Goal: Information Seeking & Learning: Learn about a topic

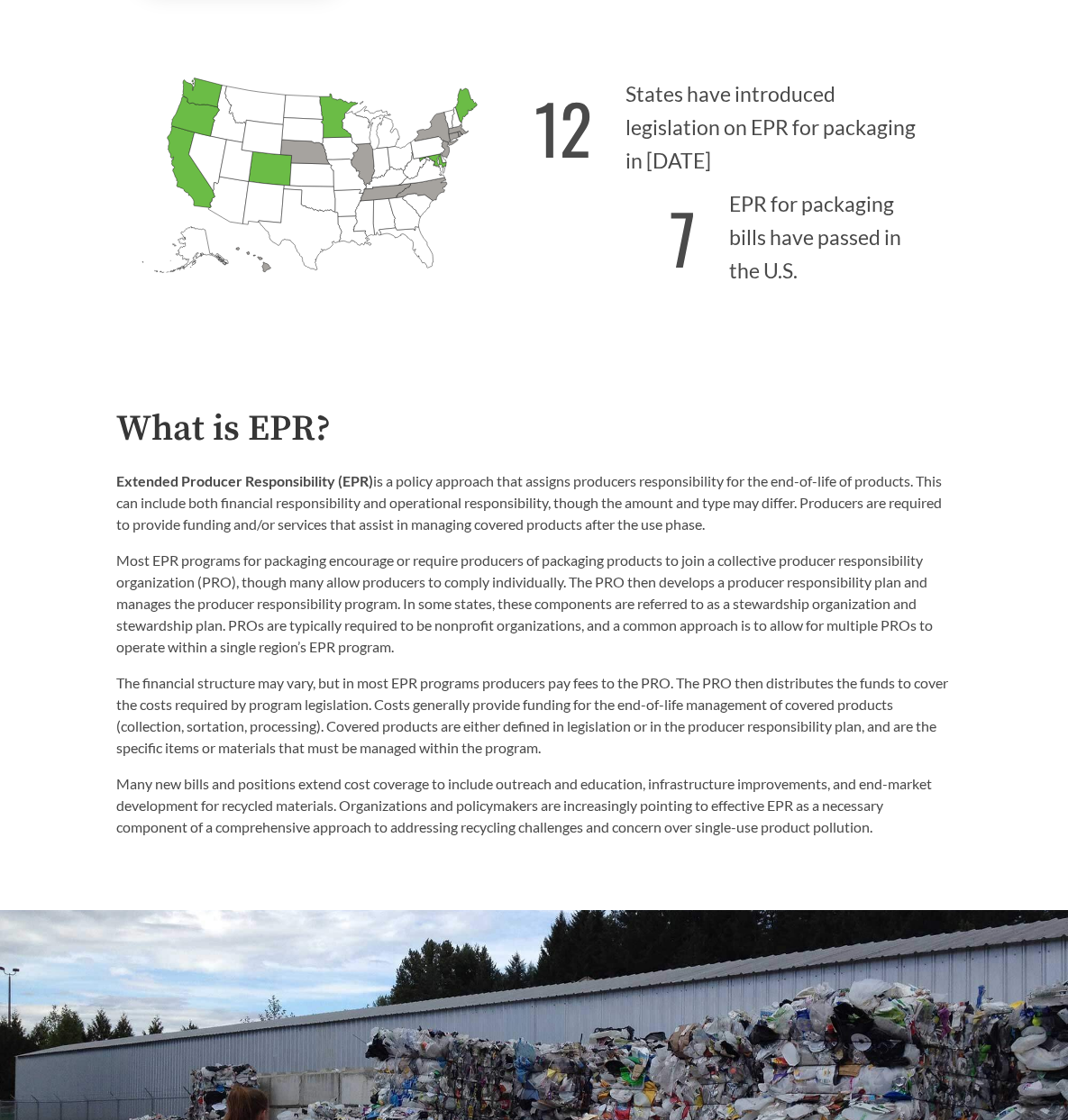
scroll to position [465, 0]
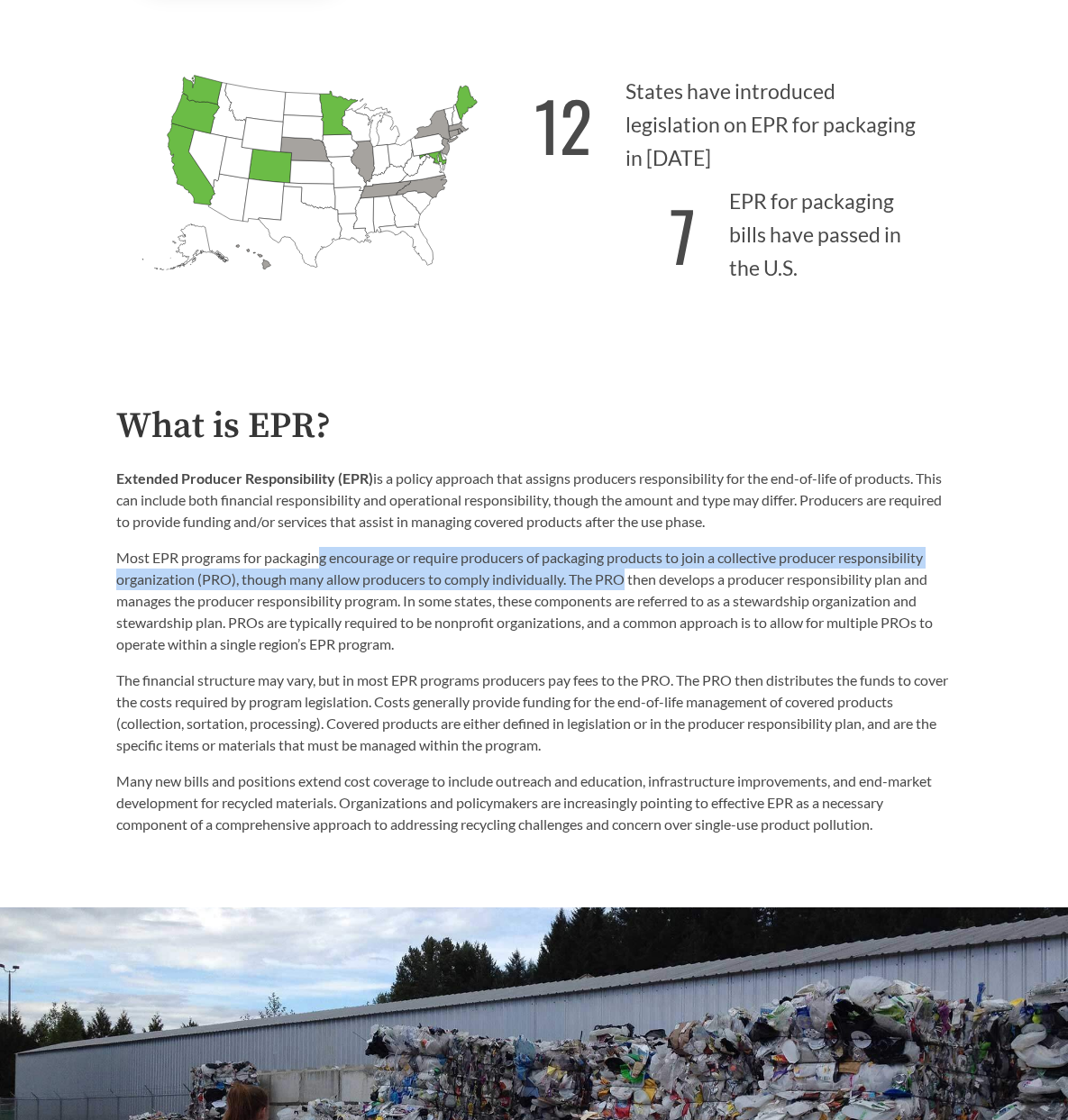
drag, startPoint x: 324, startPoint y: 558, endPoint x: 623, endPoint y: 578, distance: 299.7
click at [623, 578] on p "Most EPR programs for packaging encourage or require producers of packaging pro…" at bounding box center [534, 601] width 837 height 108
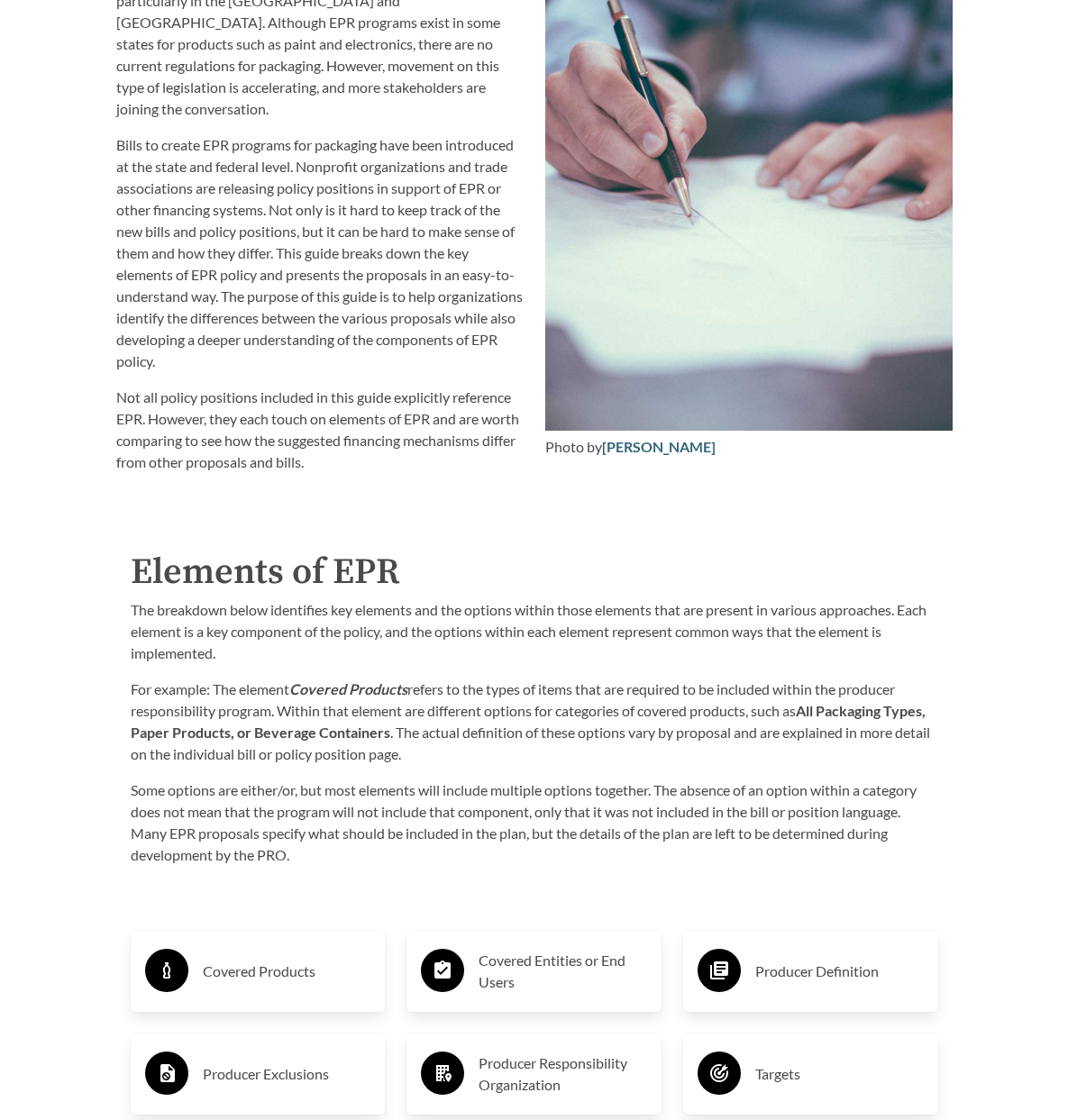
scroll to position [2530, 0]
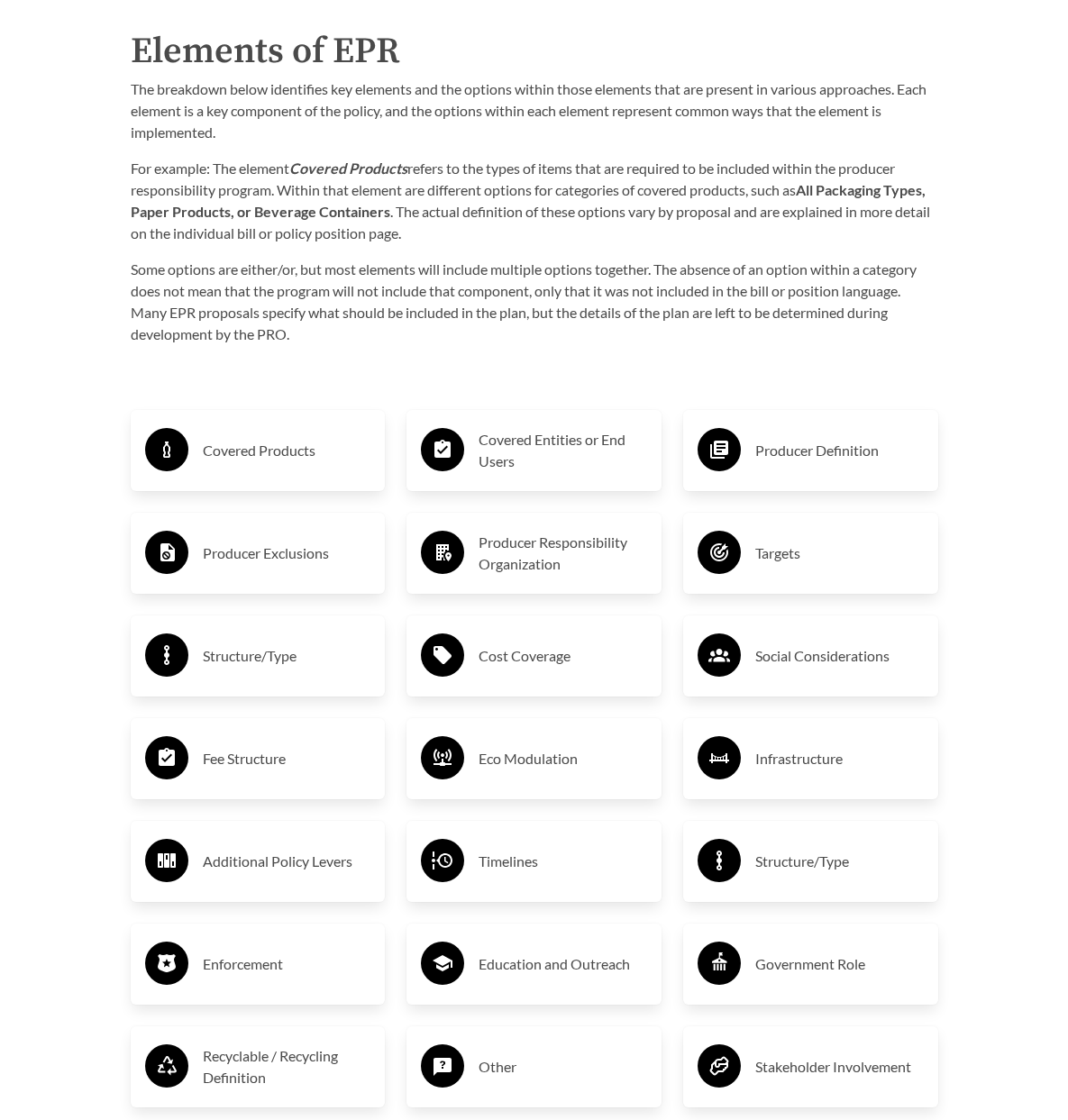
click at [276, 436] on h3 "Covered Products" at bounding box center [287, 450] width 168 height 29
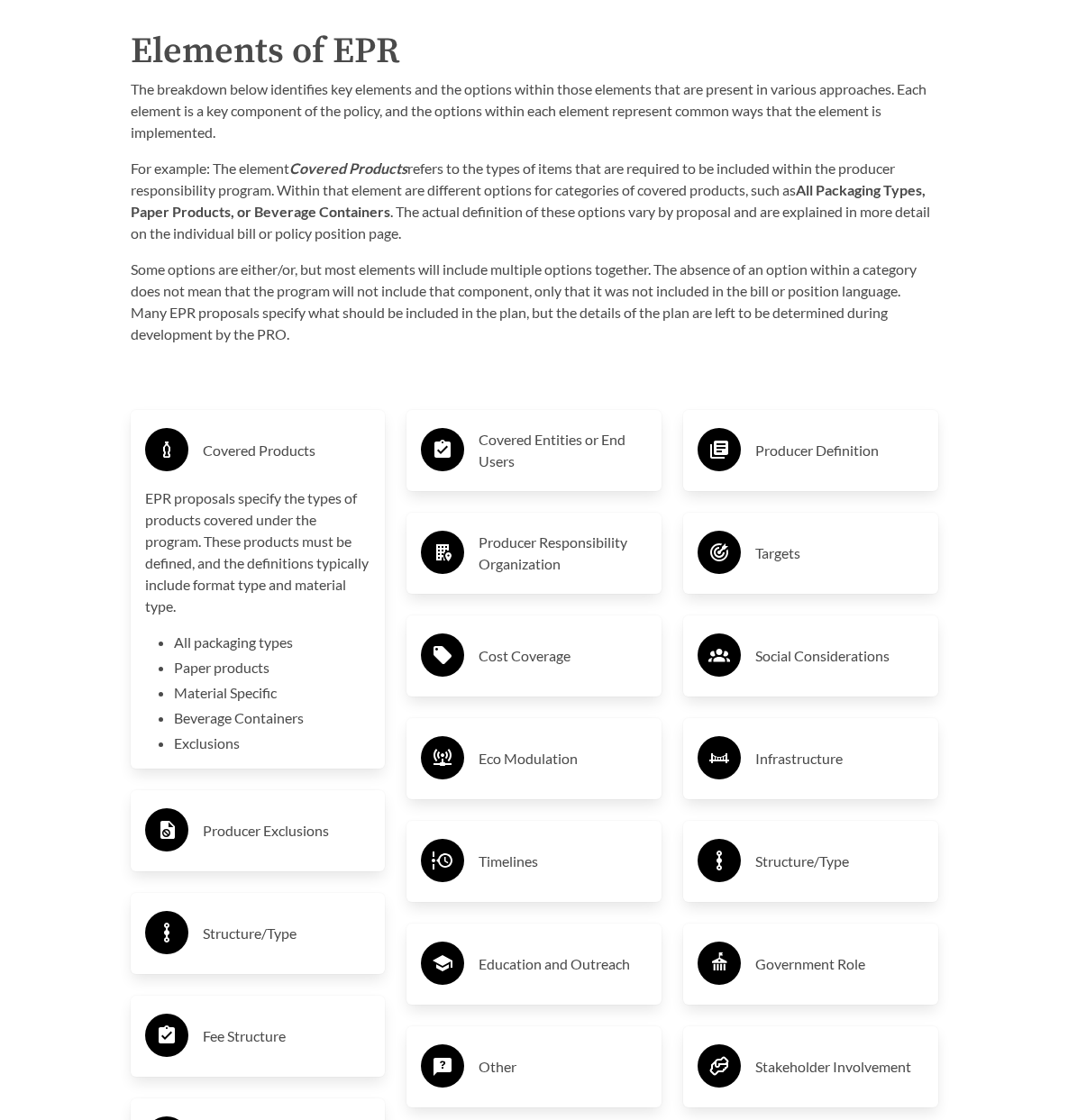
click at [540, 437] on h3 "Covered Entities or End Users" at bounding box center [563, 450] width 168 height 43
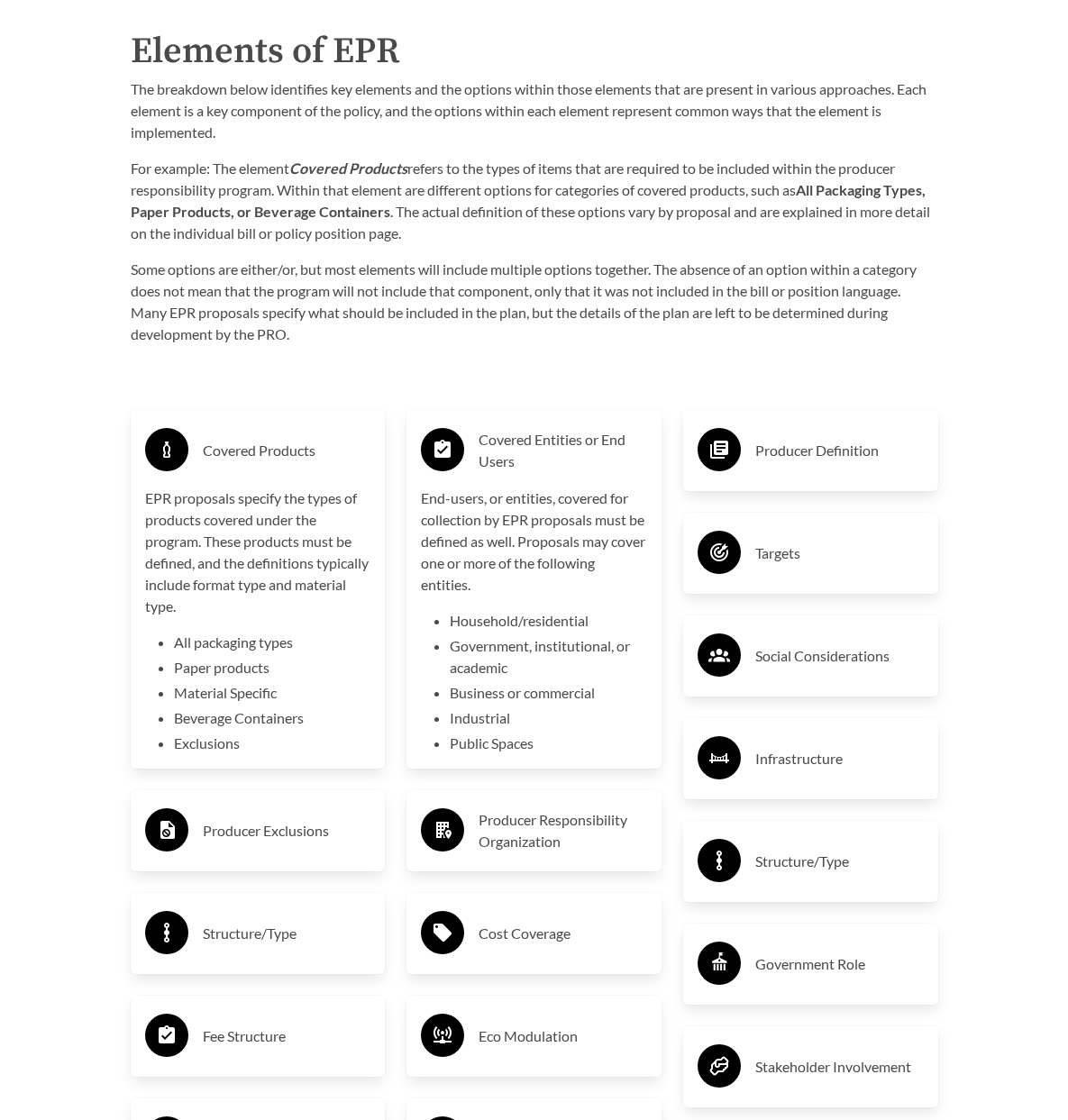
click at [751, 437] on div "Producer Definition" at bounding box center [811, 450] width 227 height 52
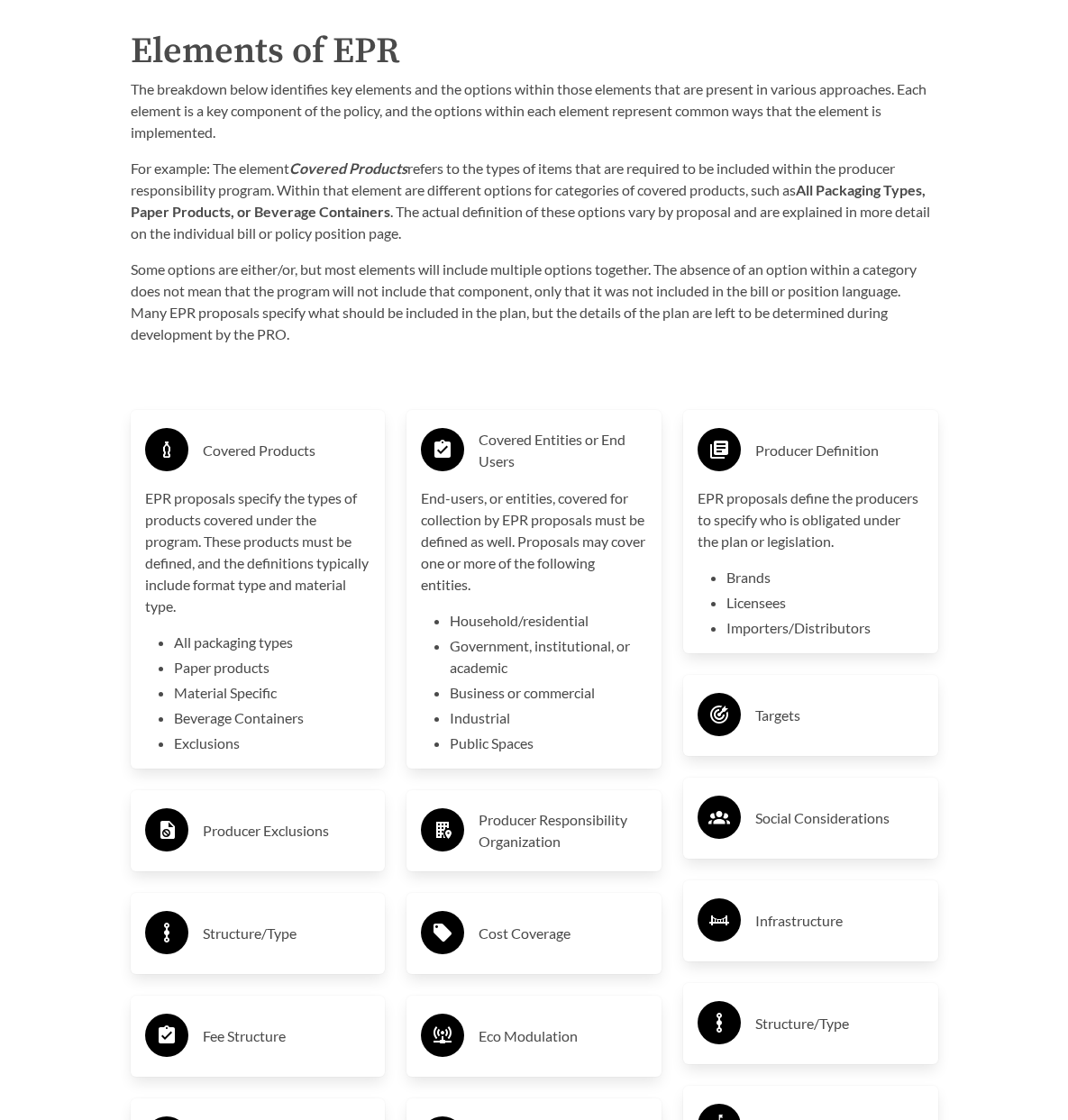
click at [791, 675] on div "Targets" at bounding box center [811, 715] width 255 height 81
click at [787, 704] on h3 "Targets" at bounding box center [839, 716] width 168 height 29
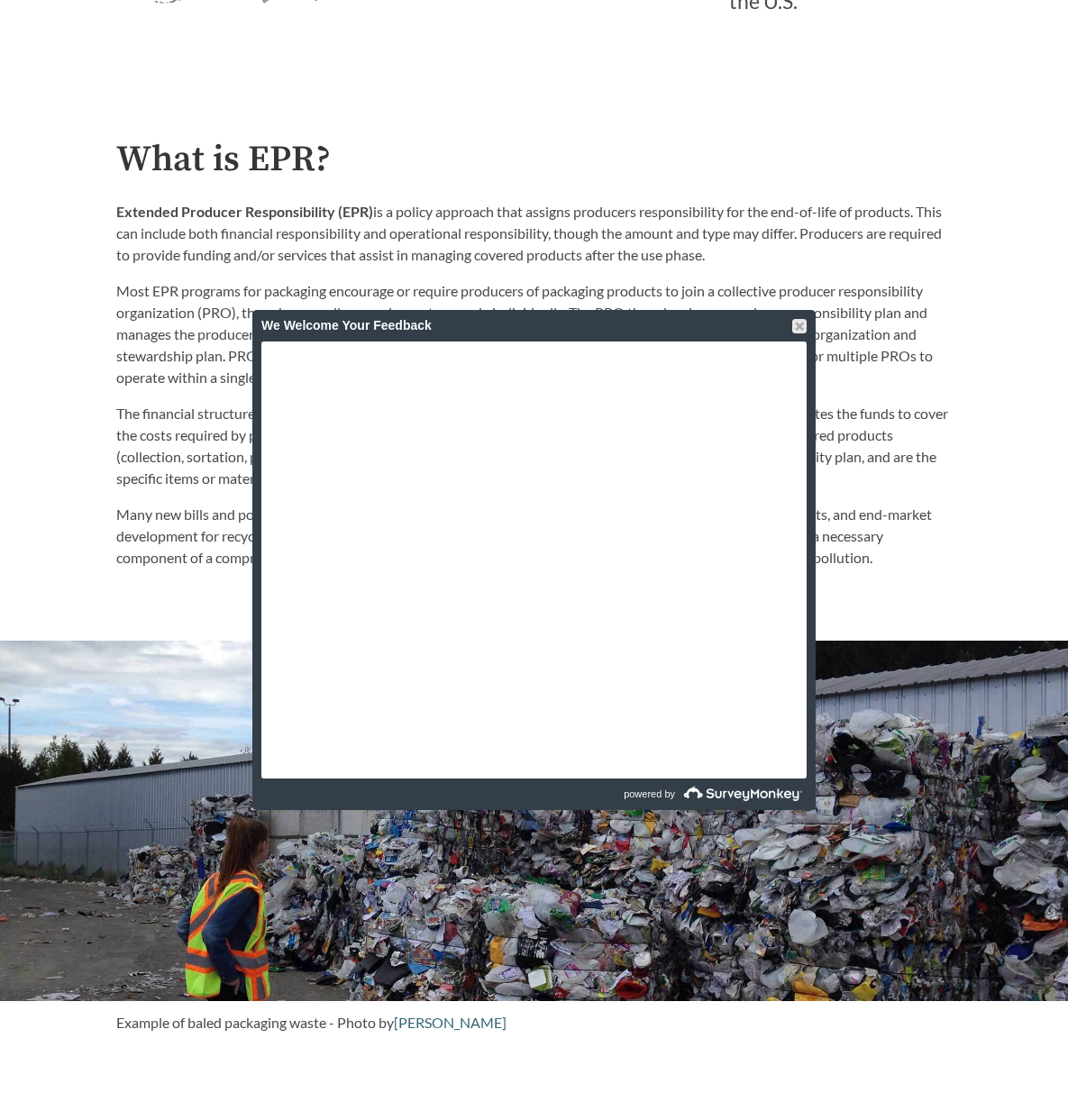
scroll to position [88, 0]
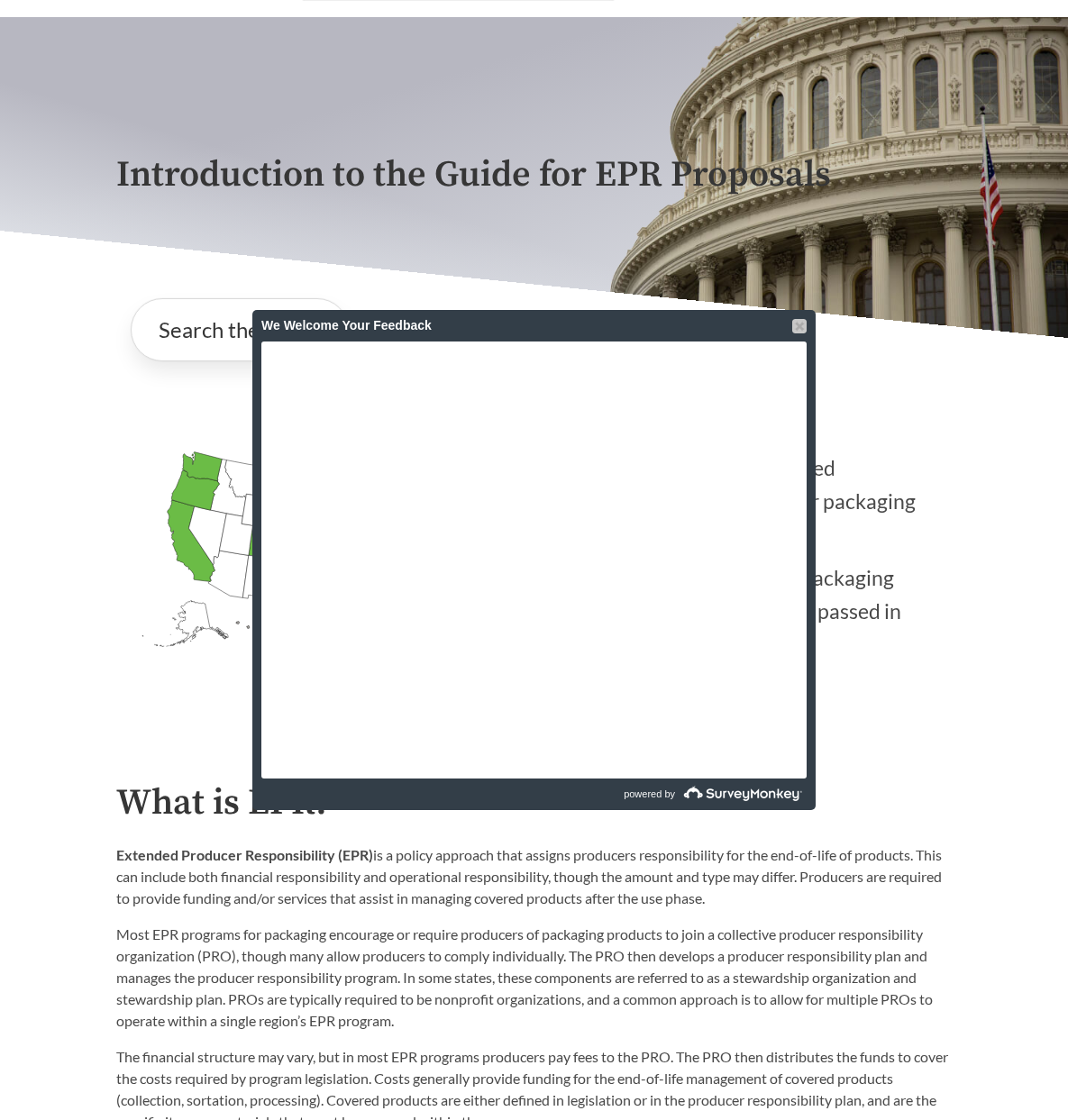
click at [799, 329] on div at bounding box center [799, 325] width 14 height 14
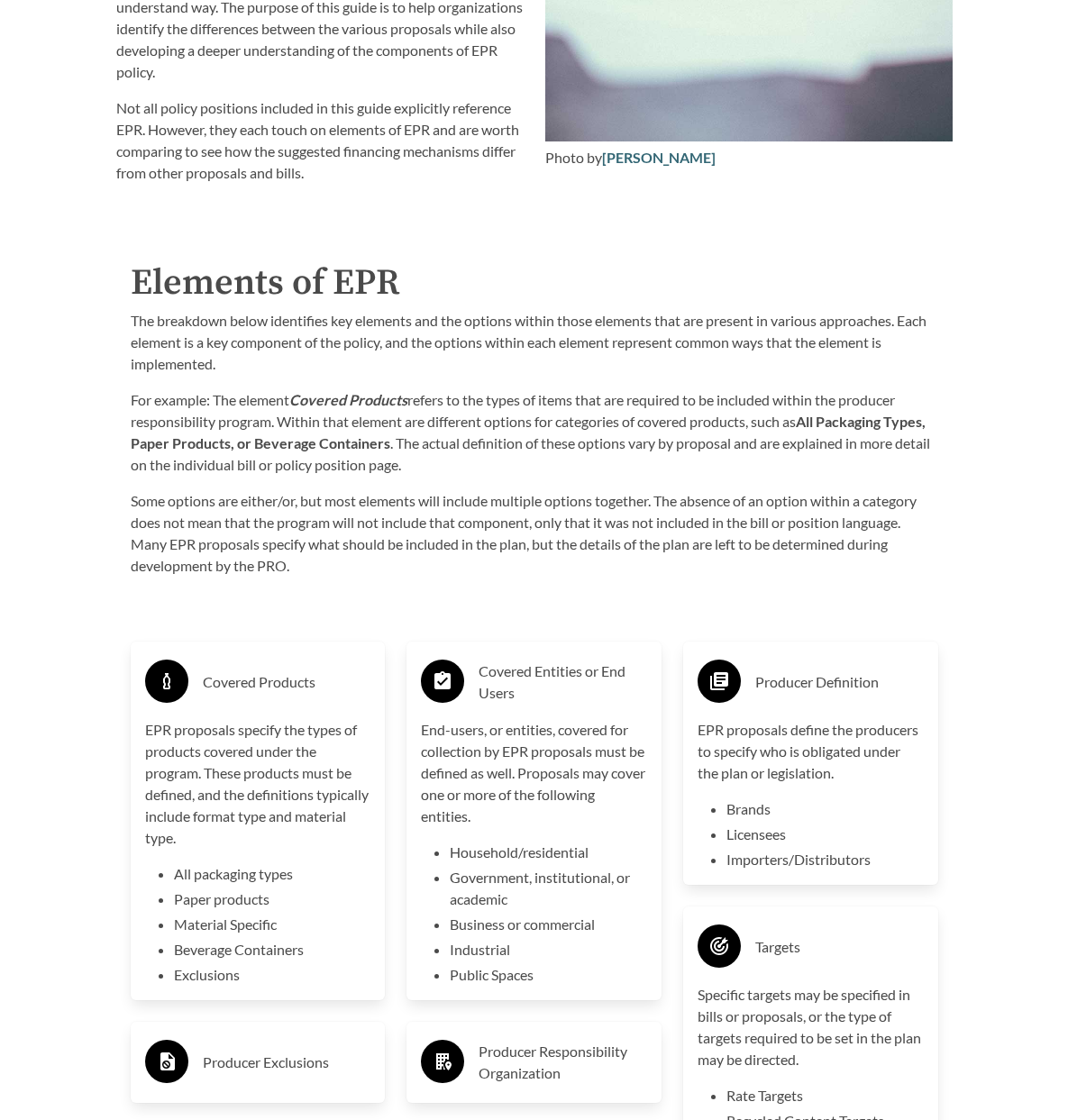
scroll to position [2711, 0]
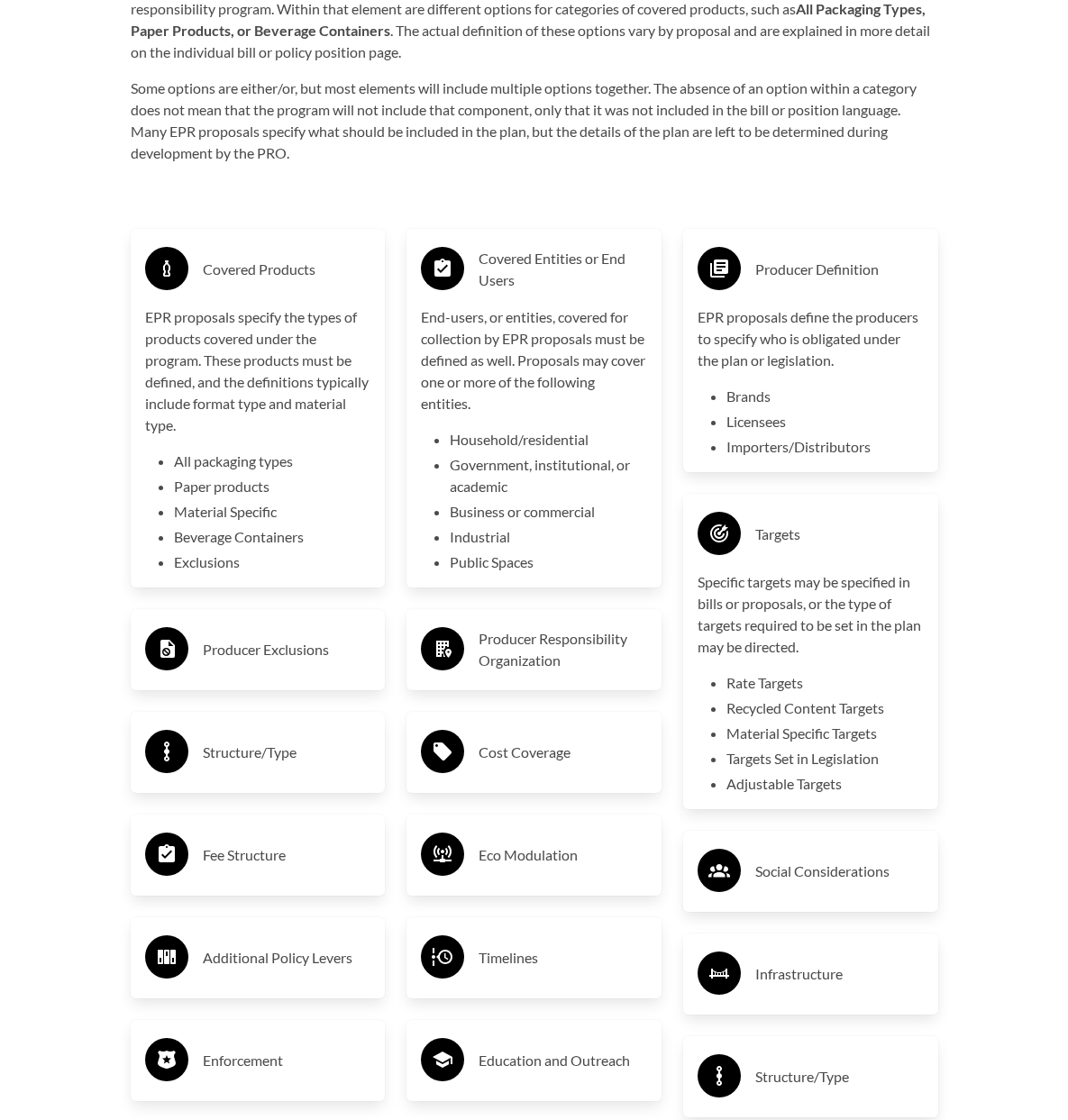
click at [602, 744] on h3 "Cost Coverage" at bounding box center [563, 752] width 168 height 29
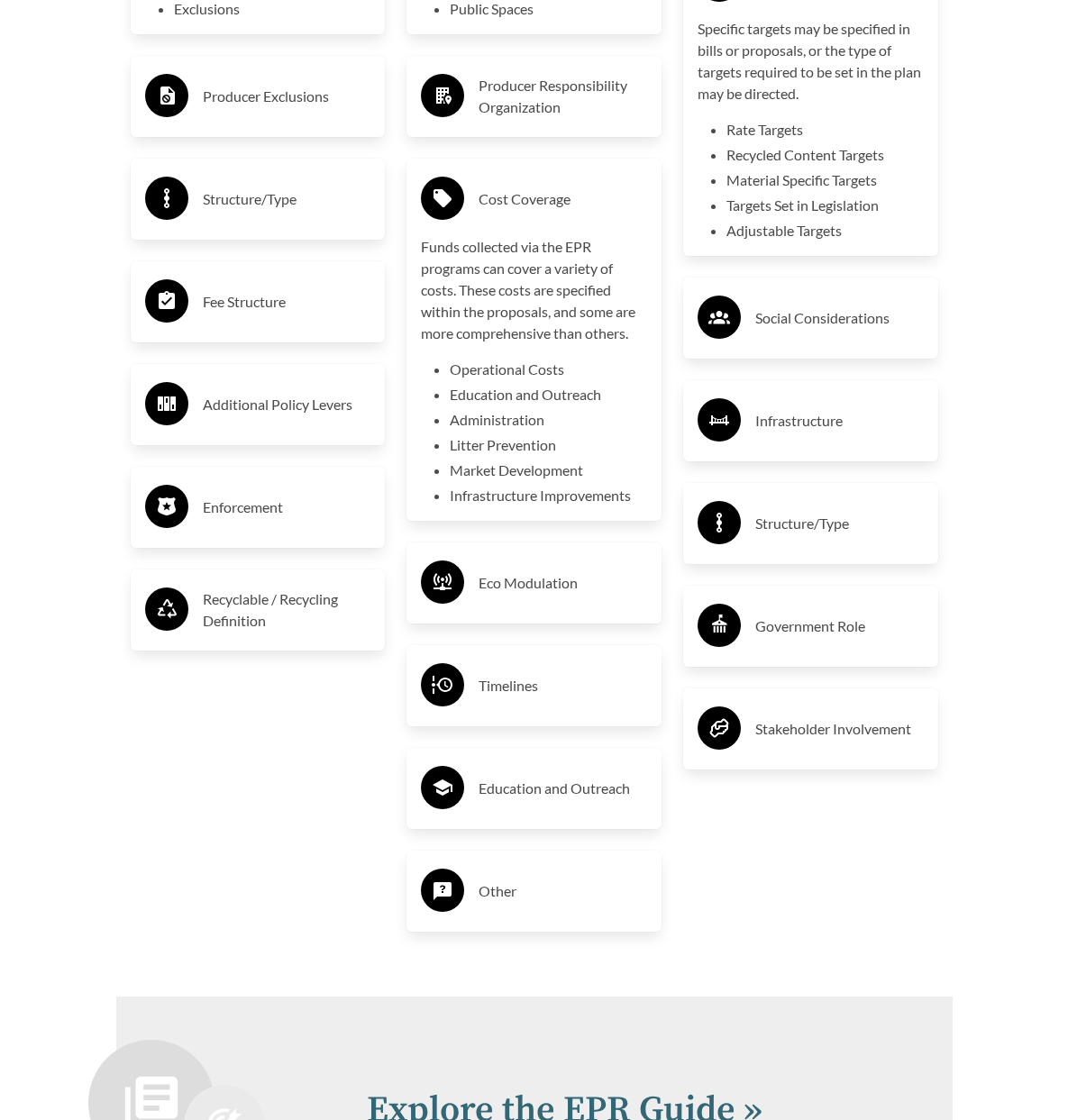
scroll to position [3272, 0]
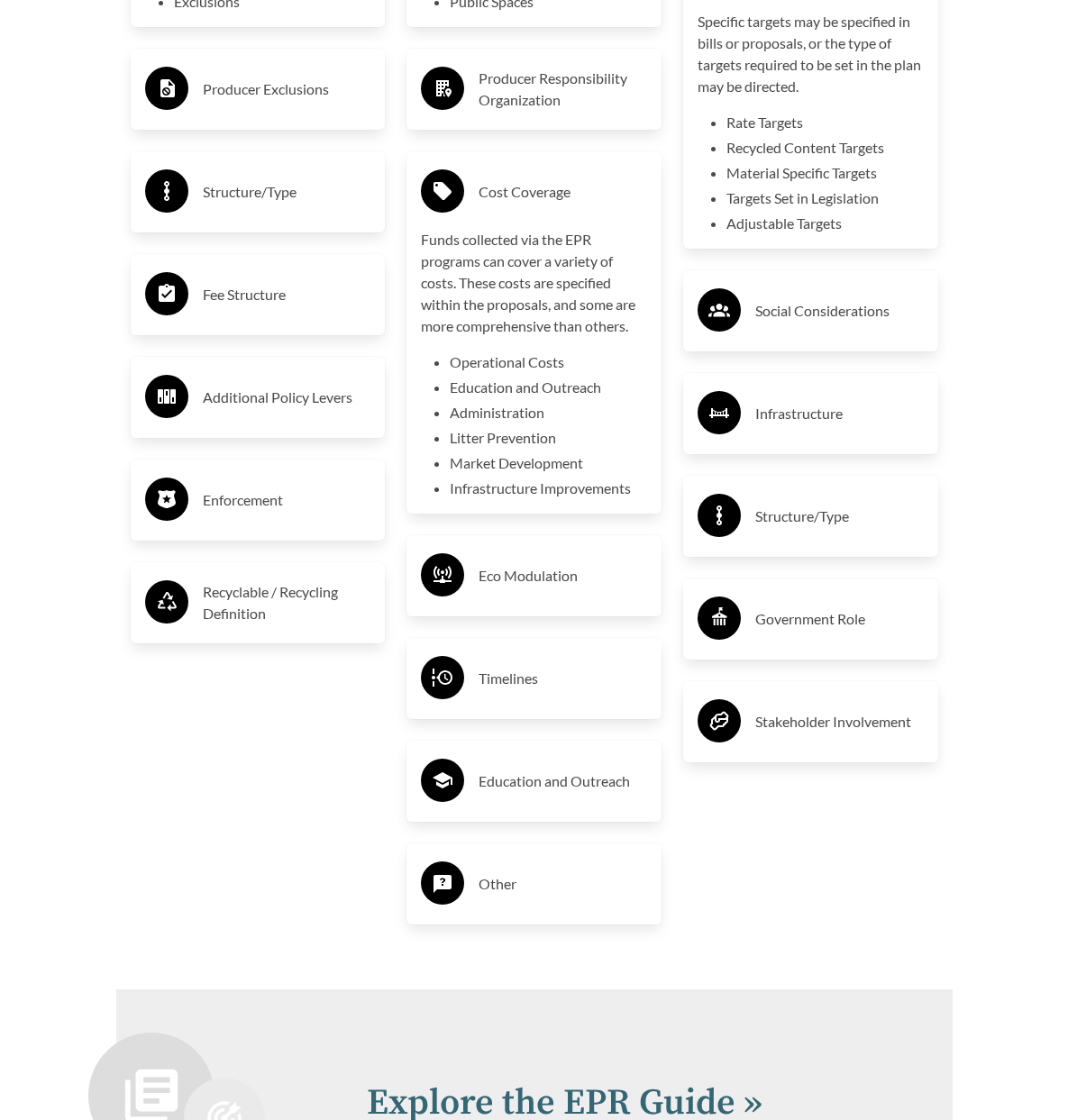
click at [477, 914] on div "Covered Entities or End Users End-users, or entities, covered for collection by…" at bounding box center [534, 297] width 277 height 1321
click at [504, 893] on div "Other" at bounding box center [534, 883] width 227 height 52
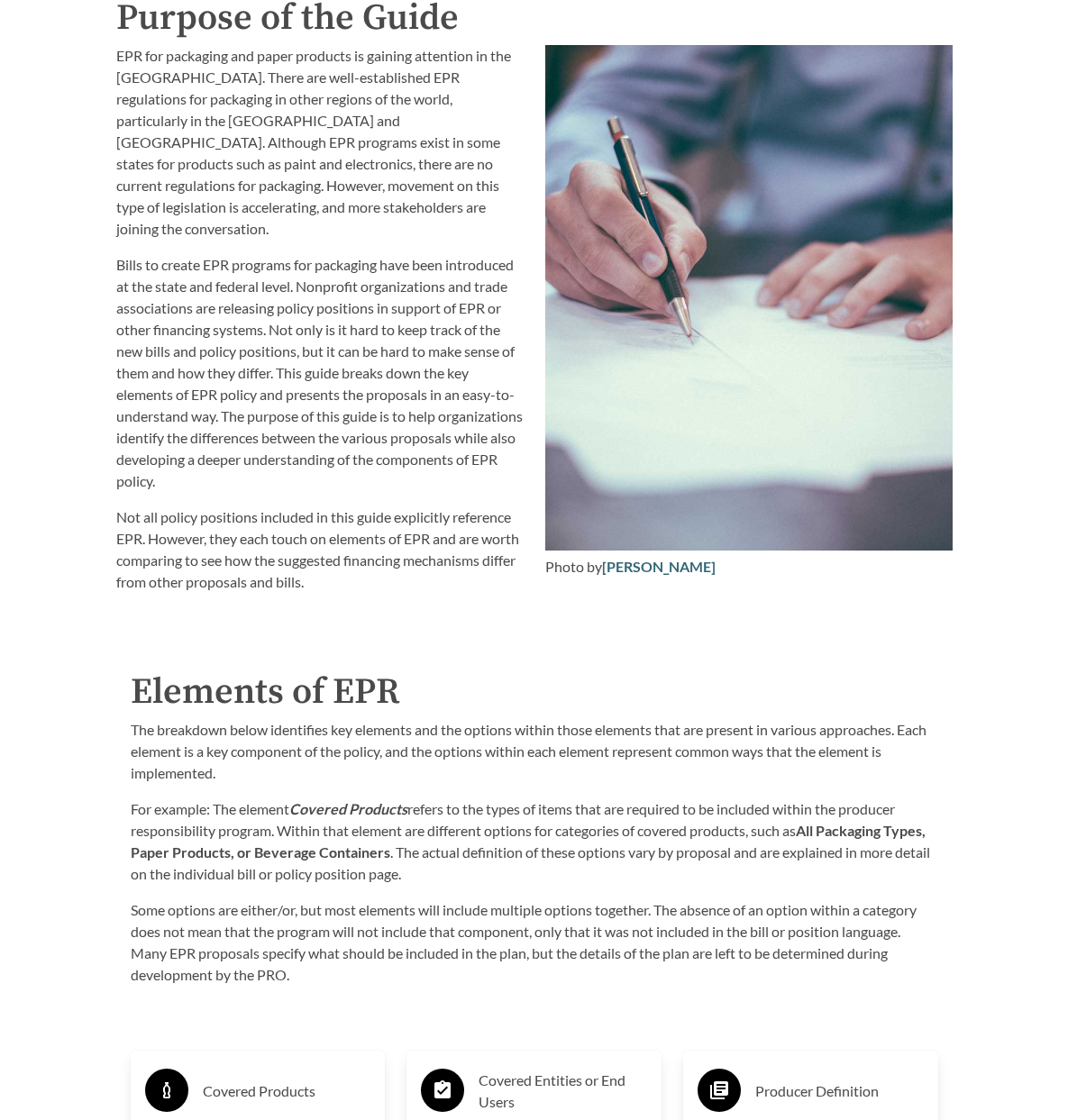
scroll to position [1721, 0]
